Goal: Find specific page/section: Find specific page/section

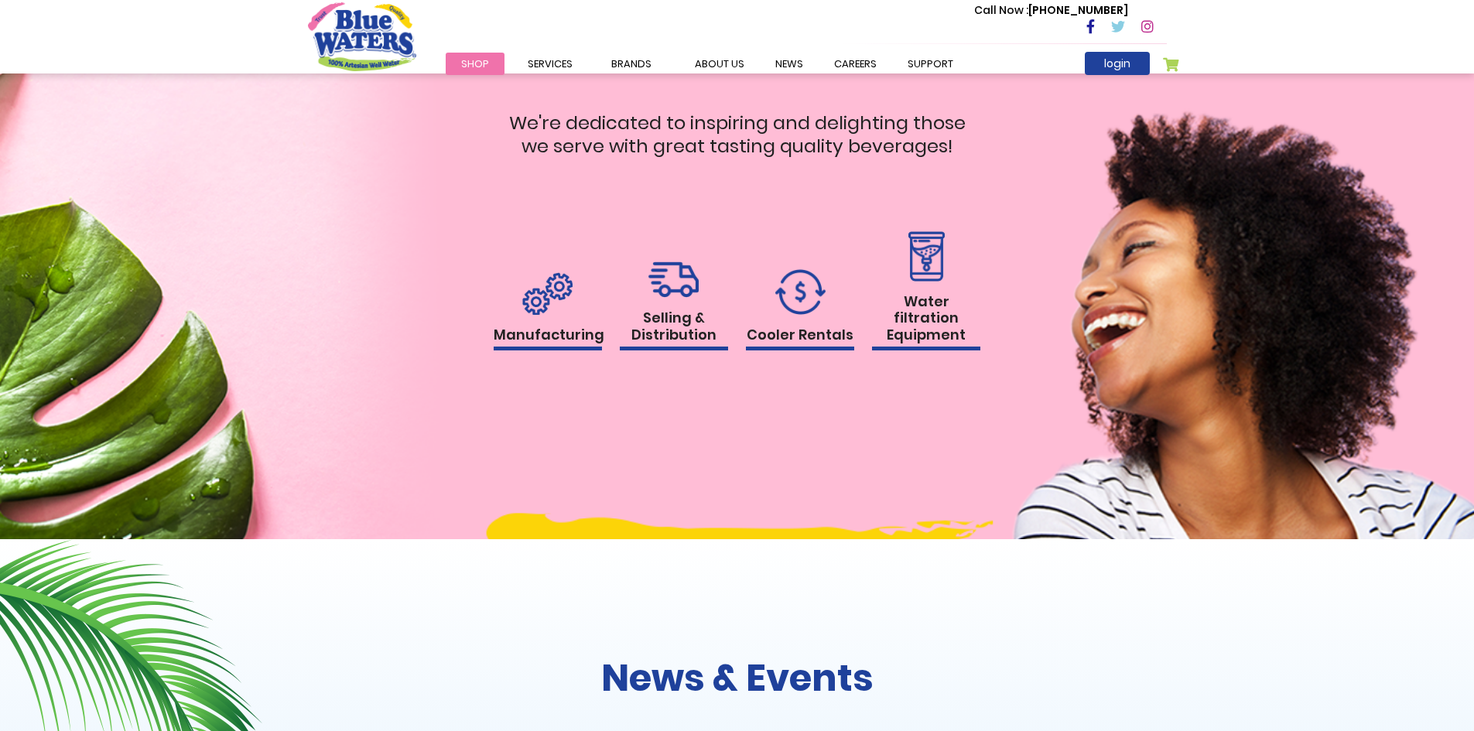
scroll to position [2497, 0]
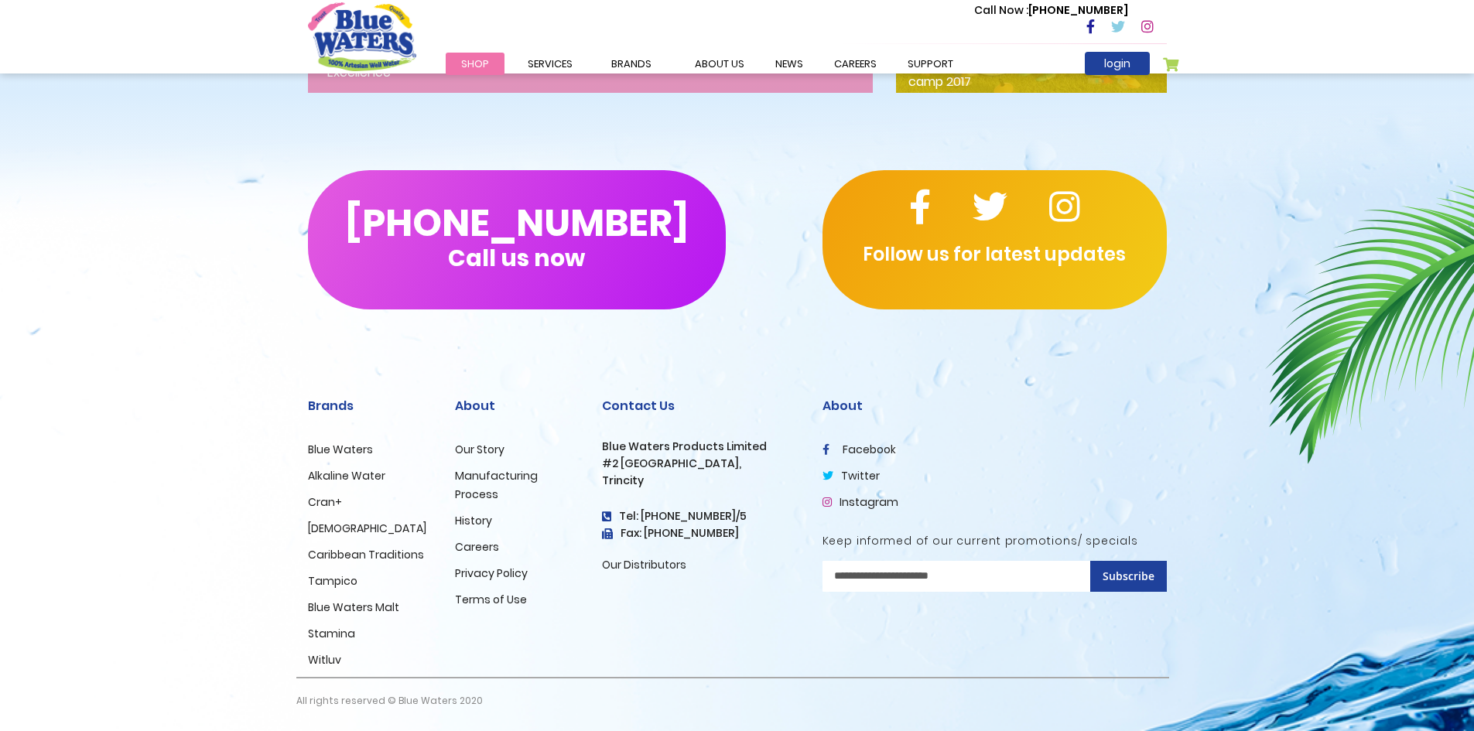
click at [487, 545] on link "Careers" at bounding box center [477, 546] width 44 height 15
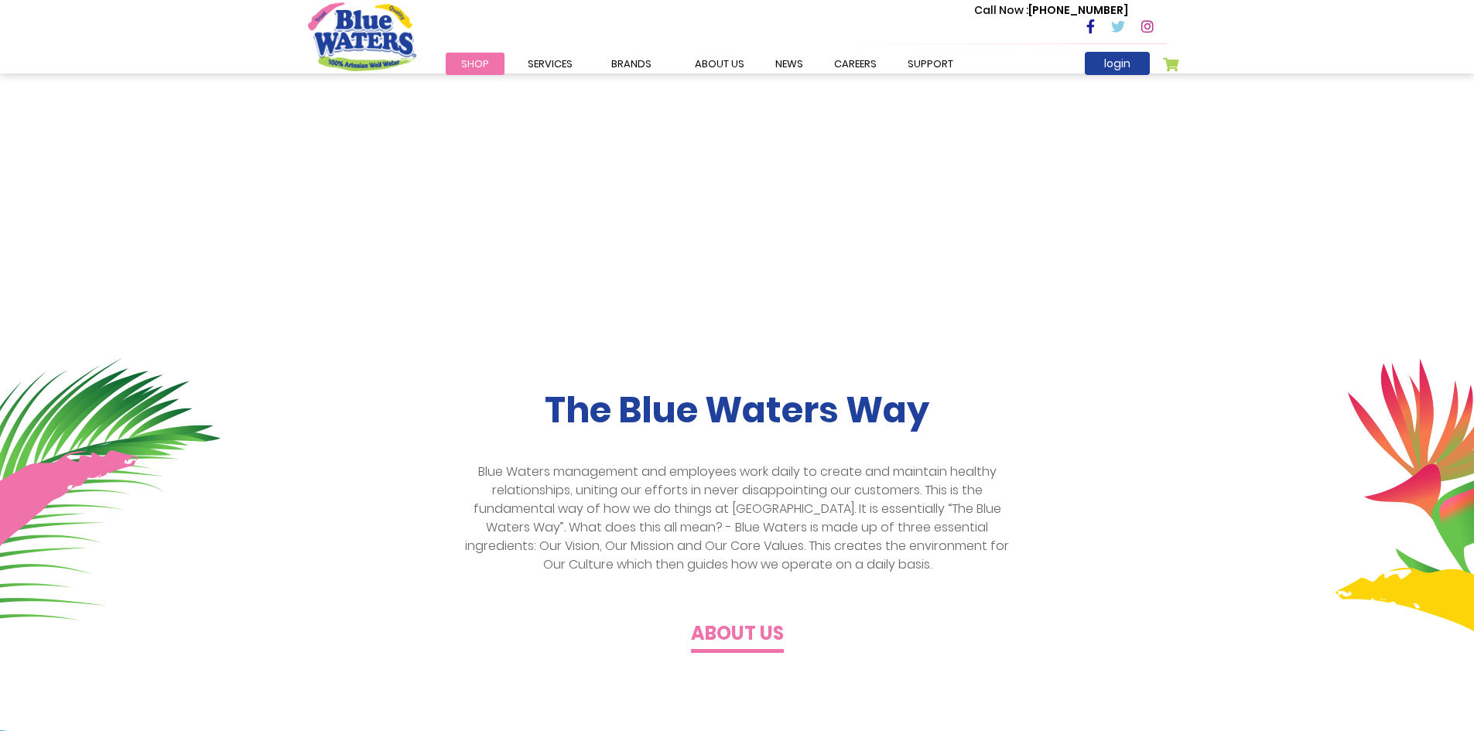
scroll to position [104, 0]
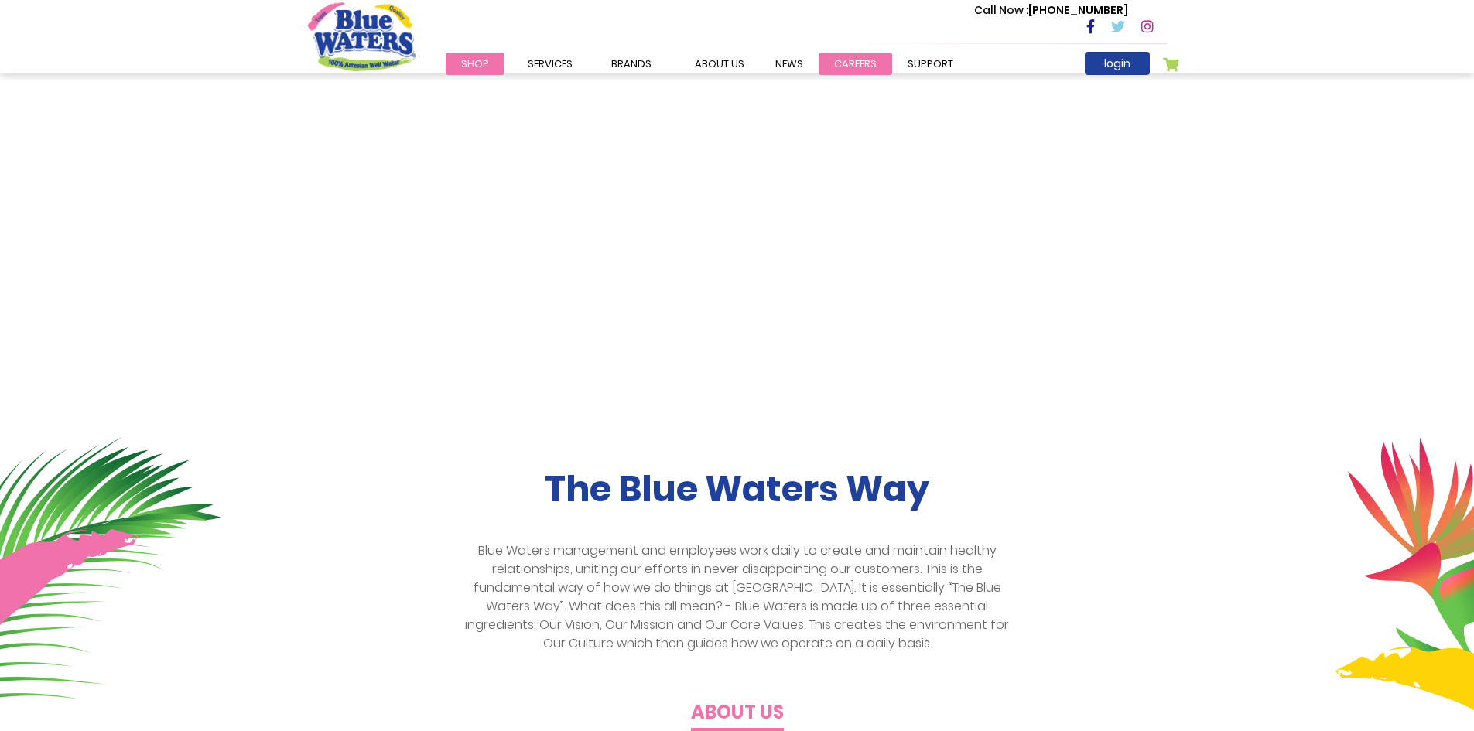
click at [848, 65] on link "careers" at bounding box center [854, 64] width 73 height 22
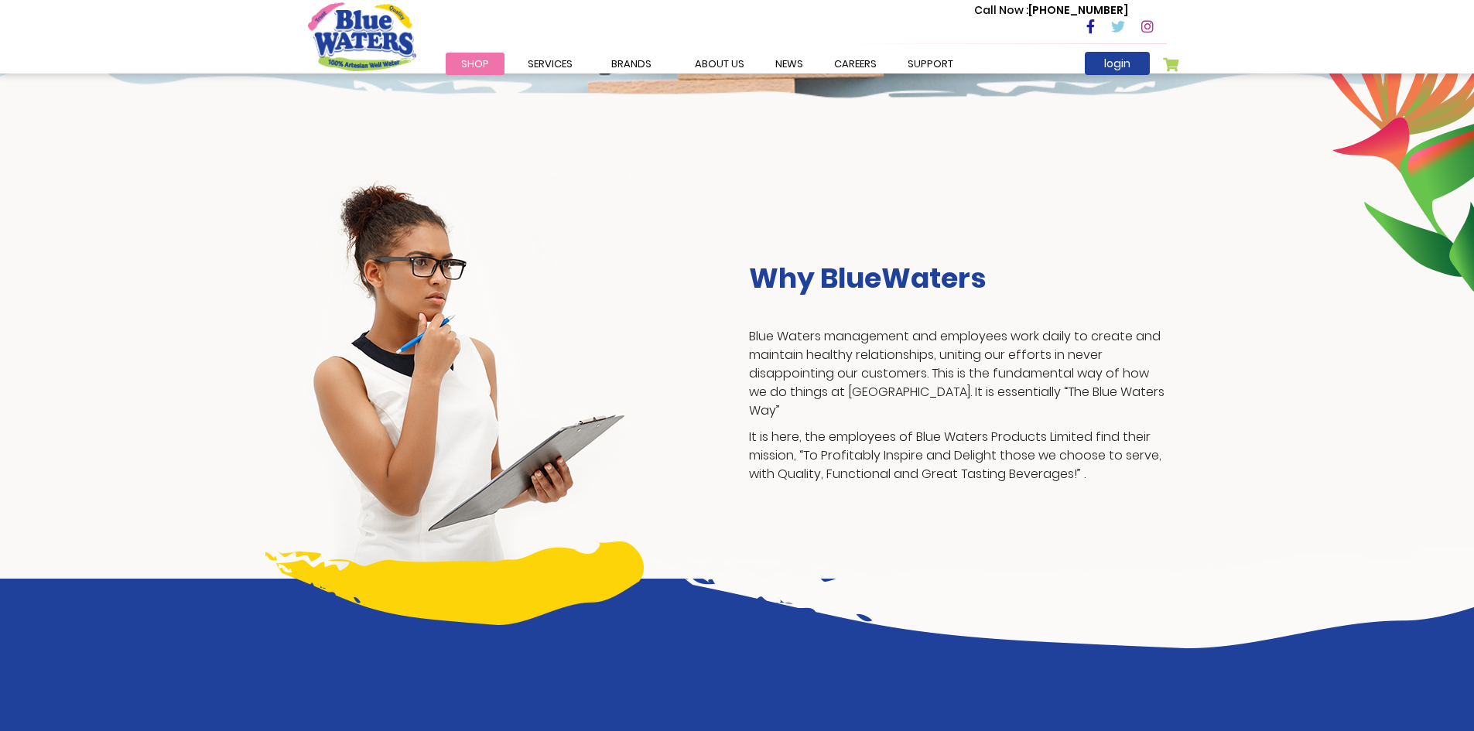
scroll to position [387, 0]
